Goal: Information Seeking & Learning: Learn about a topic

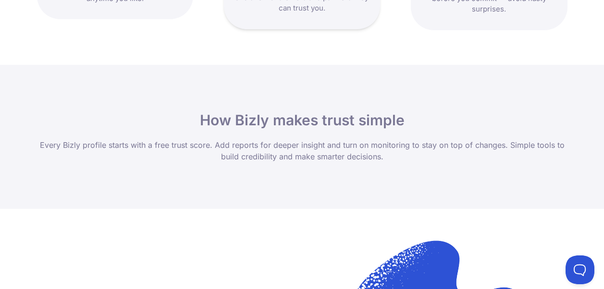
scroll to position [961, 0]
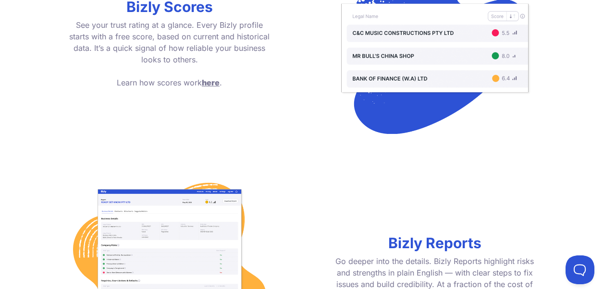
click at [206, 219] on img at bounding box center [170, 280] width 202 height 202
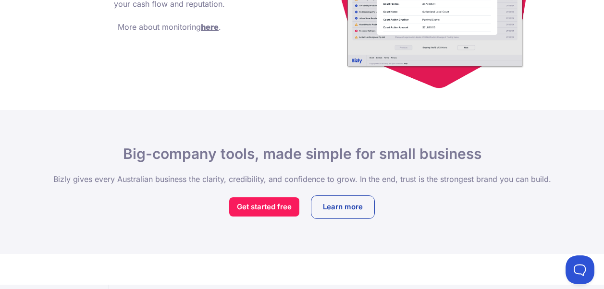
scroll to position [1554, 0]
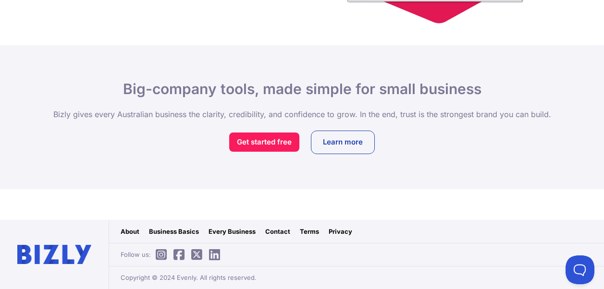
click at [179, 234] on link "Business Basics" at bounding box center [174, 232] width 50 height 10
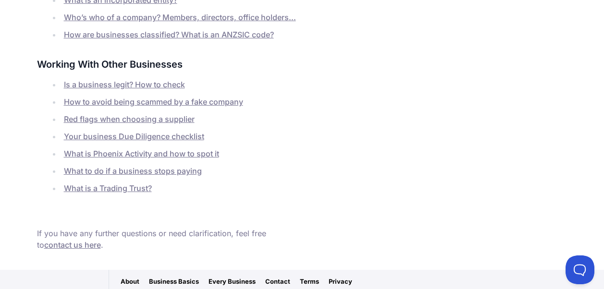
scroll to position [500, 0]
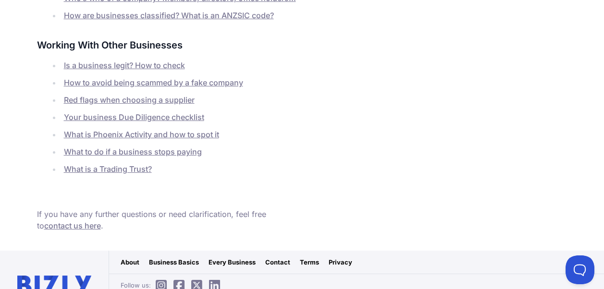
click at [289, 251] on div "About Business Basics Every Business Contact Terms Privacy" at bounding box center [356, 262] width 495 height 23
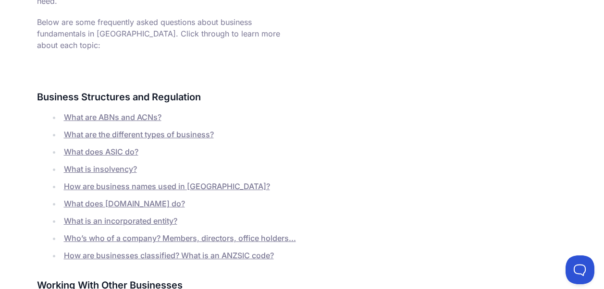
scroll to position [0, 0]
